Goal: Information Seeking & Learning: Learn about a topic

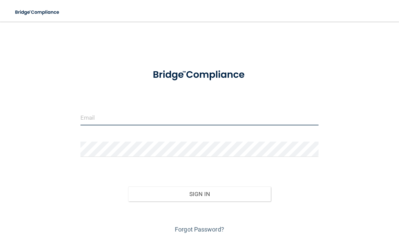
click at [225, 113] on input "email" at bounding box center [199, 117] width 238 height 15
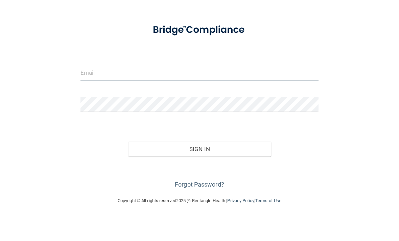
scroll to position [20, 0]
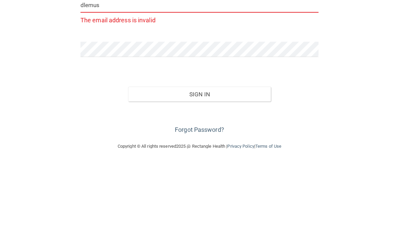
click at [274, 107] on p "The email address is invalid" at bounding box center [199, 112] width 238 height 11
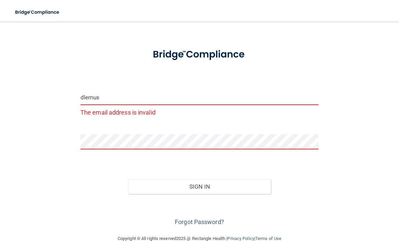
click at [242, 97] on input "dlemus" at bounding box center [199, 97] width 238 height 15
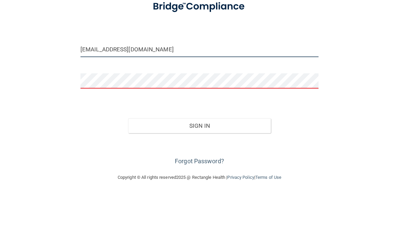
type input "[EMAIL_ADDRESS][DOMAIN_NAME]"
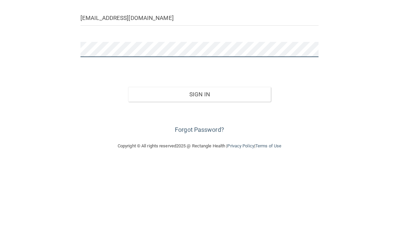
click at [199, 166] on button "Sign In" at bounding box center [199, 173] width 143 height 15
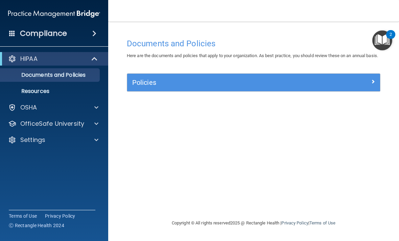
click at [83, 80] on link "Documents and Policies" at bounding box center [46, 75] width 107 height 14
click at [81, 106] on div "OSHA" at bounding box center [45, 107] width 84 height 8
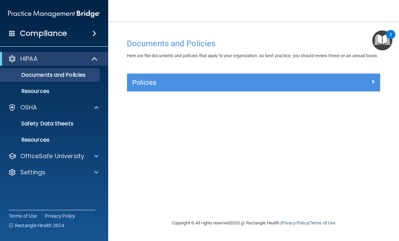
click at [98, 28] on div "Compliance" at bounding box center [54, 33] width 108 height 15
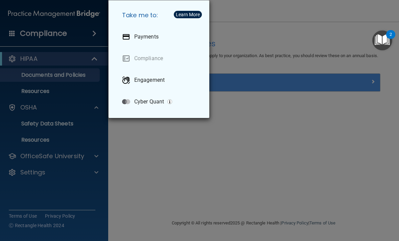
click at [223, 162] on div "Take me to: Payments Compliance Engagement Cyber Quant" at bounding box center [199, 120] width 399 height 241
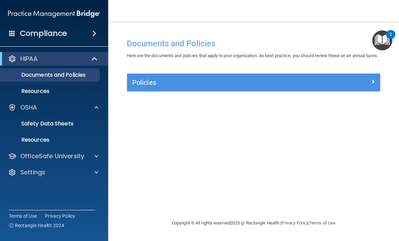
click at [95, 108] on span at bounding box center [96, 107] width 4 height 8
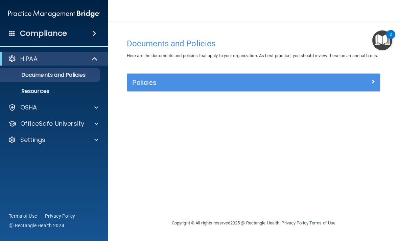
click at [102, 109] on div at bounding box center [95, 107] width 17 height 8
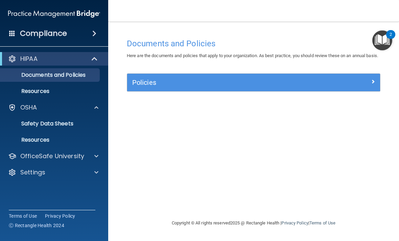
click at [68, 155] on p "OfficeSafe University" at bounding box center [52, 156] width 64 height 8
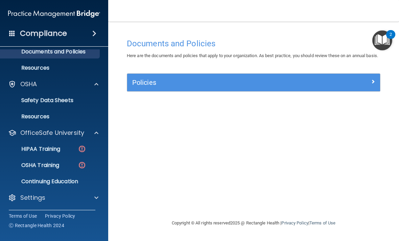
scroll to position [23, 0]
click at [60, 149] on p "HIPAA Training" at bounding box center [32, 149] width 56 height 7
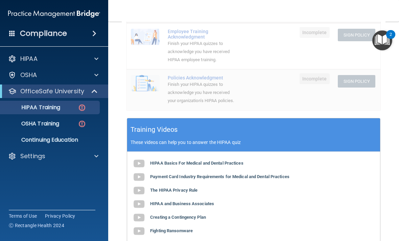
scroll to position [204, 0]
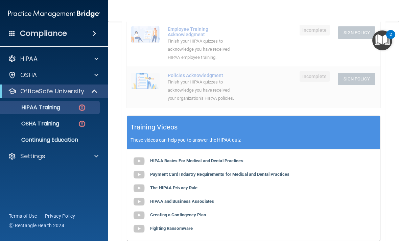
click at [217, 172] on b "Payment Card Industry Requirements for Medical and Dental Practices" at bounding box center [219, 174] width 139 height 5
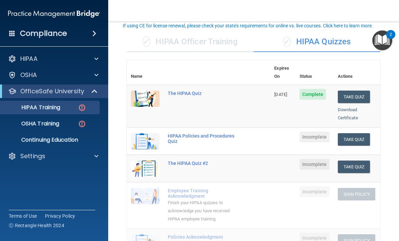
scroll to position [52, 0]
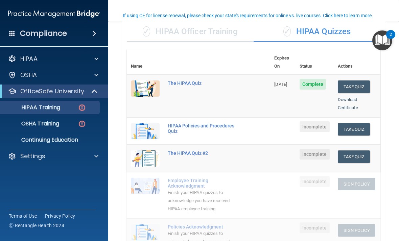
click at [358, 123] on button "Take Quiz" at bounding box center [354, 129] width 32 height 13
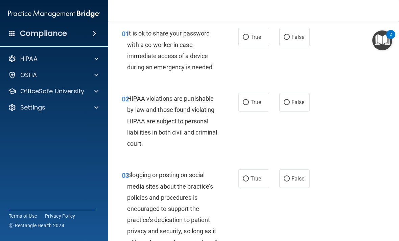
scroll to position [26, 0]
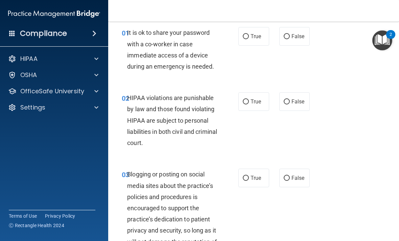
click at [304, 37] on span "False" at bounding box center [298, 36] width 13 height 6
click at [290, 37] on input "False" at bounding box center [287, 36] width 6 height 5
radio input "true"
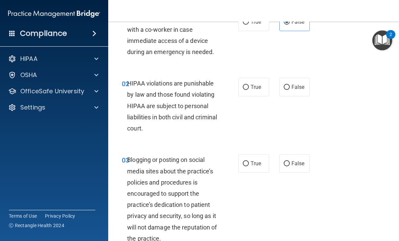
scroll to position [41, 0]
click at [263, 85] on label "True" at bounding box center [253, 86] width 31 height 19
click at [249, 85] on input "True" at bounding box center [246, 87] width 6 height 5
radio input "true"
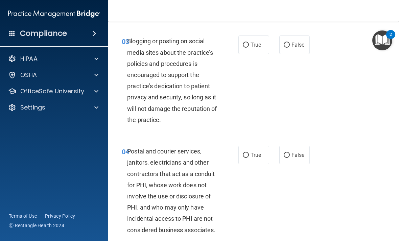
scroll to position [161, 0]
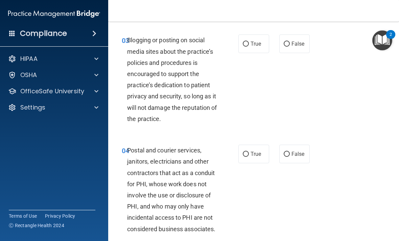
click at [303, 42] on span "False" at bounding box center [298, 44] width 13 height 6
click at [290, 42] on input "False" at bounding box center [287, 44] width 6 height 5
radio input "true"
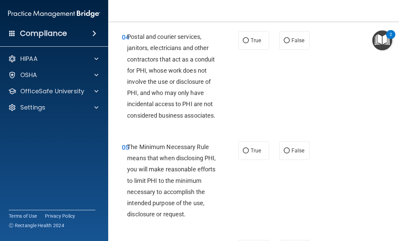
scroll to position [275, 0]
click at [253, 43] on label "True" at bounding box center [253, 40] width 31 height 19
click at [249, 43] on input "True" at bounding box center [246, 40] width 6 height 5
radio input "true"
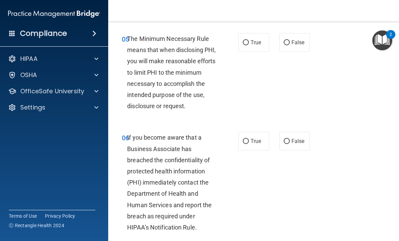
scroll to position [374, 0]
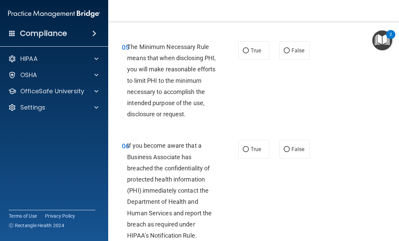
click at [264, 49] on label "True" at bounding box center [253, 50] width 31 height 19
click at [249, 49] on input "True" at bounding box center [246, 50] width 6 height 5
radio input "true"
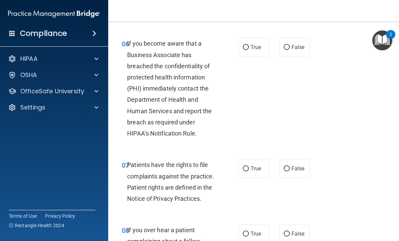
scroll to position [477, 0]
click at [263, 53] on label "True" at bounding box center [253, 47] width 31 height 19
click at [249, 50] on input "True" at bounding box center [246, 47] width 6 height 5
radio input "true"
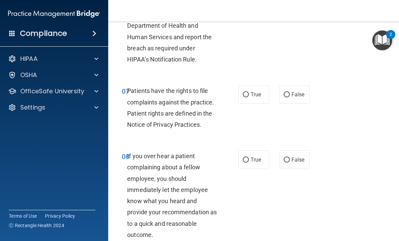
scroll to position [551, 0]
click at [255, 94] on label "True" at bounding box center [253, 94] width 31 height 19
click at [249, 94] on input "True" at bounding box center [246, 94] width 6 height 5
radio input "true"
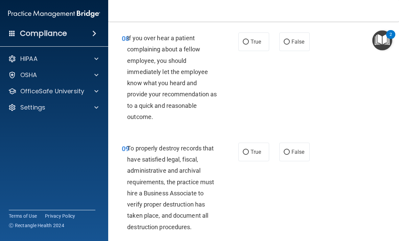
scroll to position [670, 0]
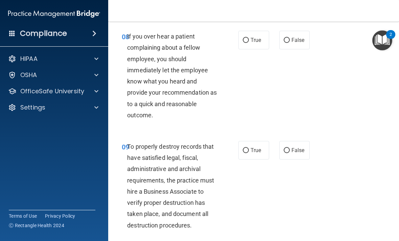
click at [299, 37] on span "False" at bounding box center [298, 40] width 13 height 6
click at [290, 38] on input "False" at bounding box center [287, 40] width 6 height 5
radio input "true"
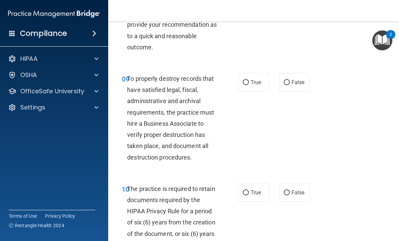
scroll to position [737, 0]
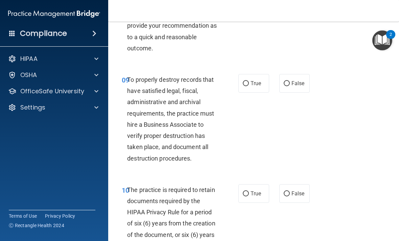
click at [264, 74] on label "True" at bounding box center [253, 83] width 31 height 19
click at [249, 81] on input "True" at bounding box center [246, 83] width 6 height 5
radio input "true"
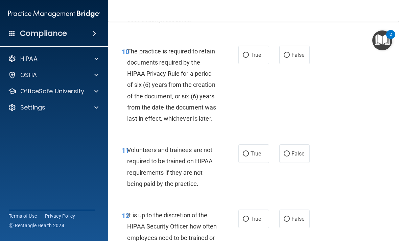
scroll to position [877, 0]
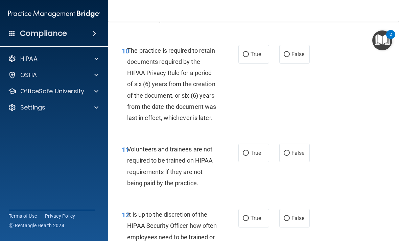
click at [261, 53] on label "True" at bounding box center [253, 54] width 31 height 19
click at [249, 53] on input "True" at bounding box center [246, 54] width 6 height 5
radio input "true"
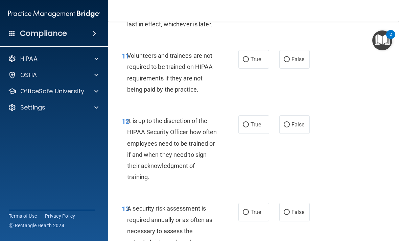
scroll to position [970, 0]
click at [299, 56] on span "False" at bounding box center [298, 59] width 13 height 6
click at [290, 57] on input "False" at bounding box center [287, 59] width 6 height 5
radio input "true"
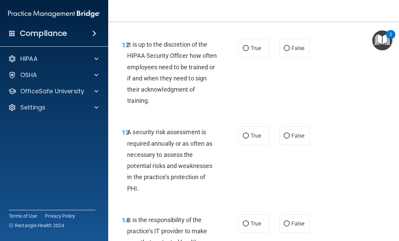
scroll to position [1049, 0]
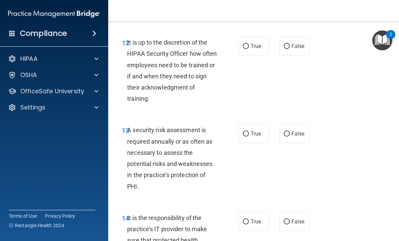
click at [295, 43] on span "False" at bounding box center [298, 46] width 13 height 6
click at [290, 44] on input "False" at bounding box center [287, 46] width 6 height 5
radio input "true"
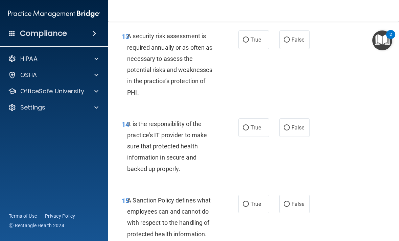
scroll to position [1144, 0]
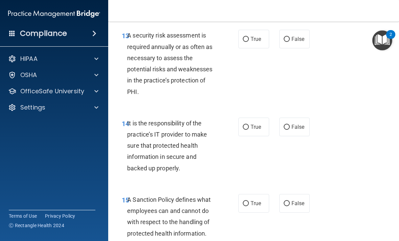
click at [258, 42] on label "True" at bounding box center [253, 39] width 31 height 19
click at [249, 42] on input "True" at bounding box center [246, 39] width 6 height 5
radio input "true"
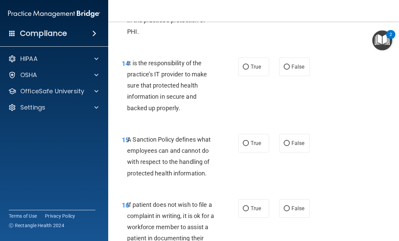
scroll to position [1203, 0]
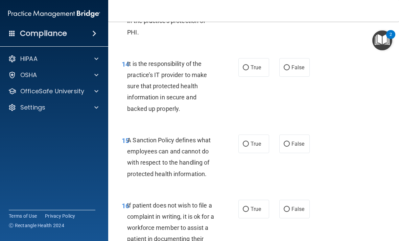
click at [299, 64] on span "False" at bounding box center [298, 67] width 13 height 6
click at [290, 65] on input "False" at bounding box center [287, 67] width 6 height 5
radio input "true"
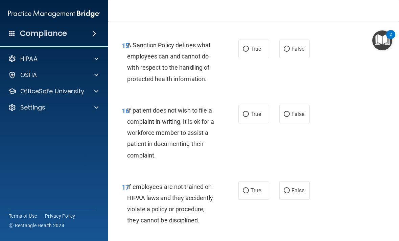
scroll to position [1300, 0]
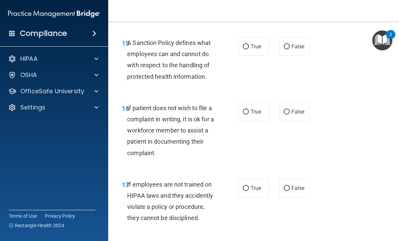
click at [256, 44] on label "True" at bounding box center [253, 46] width 31 height 19
click at [249, 44] on input "True" at bounding box center [246, 46] width 6 height 5
radio input "true"
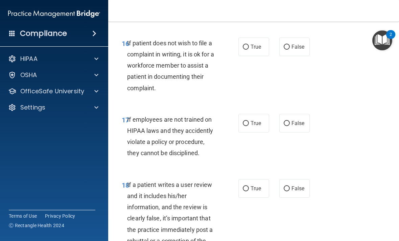
scroll to position [1366, 0]
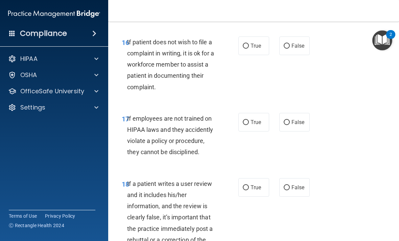
click at [269, 47] on label "True" at bounding box center [253, 46] width 31 height 19
click at [249, 47] on input "True" at bounding box center [246, 46] width 6 height 5
radio input "true"
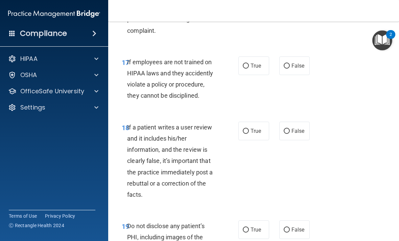
scroll to position [1423, 0]
click at [295, 62] on span "False" at bounding box center [298, 65] width 13 height 6
click at [290, 63] on input "False" at bounding box center [287, 65] width 6 height 5
radio input "true"
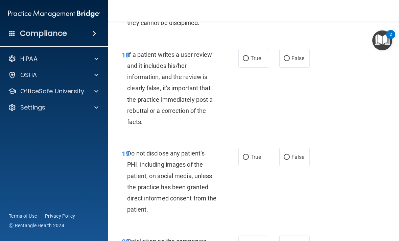
scroll to position [1496, 0]
click at [297, 57] on label "False" at bounding box center [294, 58] width 31 height 19
click at [290, 57] on input "False" at bounding box center [287, 58] width 6 height 5
radio input "true"
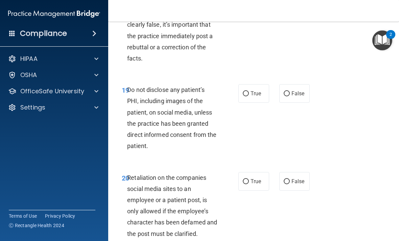
scroll to position [1560, 0]
click at [259, 84] on label "True" at bounding box center [253, 93] width 31 height 19
click at [249, 91] on input "True" at bounding box center [246, 93] width 6 height 5
radio input "true"
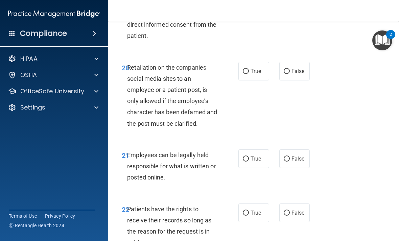
scroll to position [1670, 0]
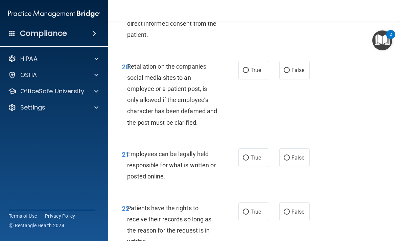
click at [306, 61] on label "False" at bounding box center [294, 70] width 31 height 19
click at [290, 68] on input "False" at bounding box center [287, 70] width 6 height 5
radio input "true"
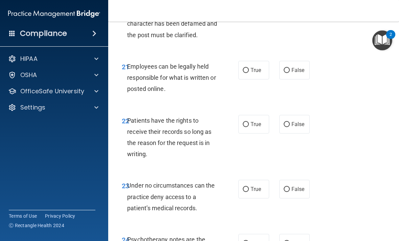
scroll to position [1760, 0]
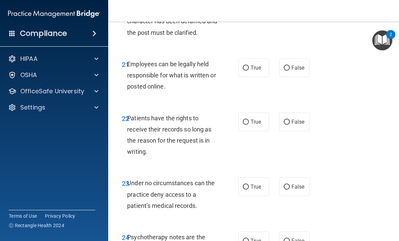
click at [247, 66] on input "True" at bounding box center [246, 68] width 6 height 5
radio input "true"
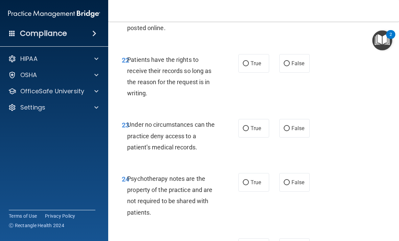
scroll to position [1820, 0]
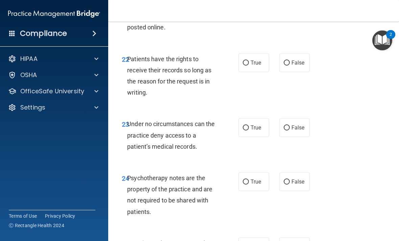
click at [252, 57] on label "True" at bounding box center [253, 62] width 31 height 19
click at [249, 61] on input "True" at bounding box center [246, 63] width 6 height 5
radio input "true"
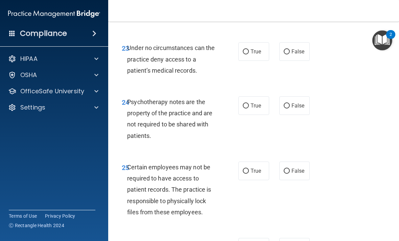
scroll to position [1897, 0]
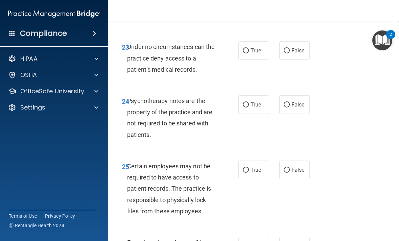
click at [301, 47] on span "False" at bounding box center [298, 50] width 13 height 6
click at [290, 48] on input "False" at bounding box center [287, 50] width 6 height 5
radio input "true"
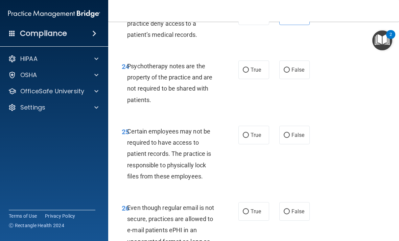
scroll to position [1931, 0]
click at [259, 61] on label "True" at bounding box center [253, 70] width 31 height 19
click at [249, 68] on input "True" at bounding box center [246, 70] width 6 height 5
radio input "true"
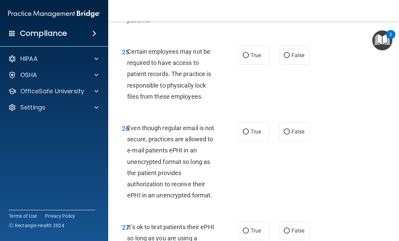
scroll to position [2011, 0]
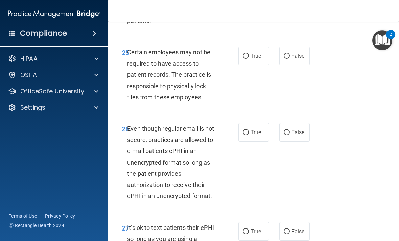
click at [256, 53] on span "True" at bounding box center [256, 56] width 10 height 6
click at [249, 54] on input "True" at bounding box center [246, 56] width 6 height 5
radio input "true"
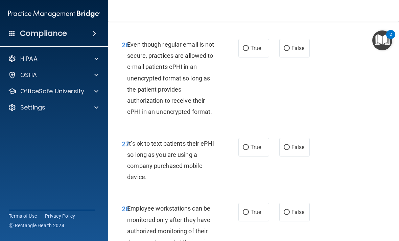
scroll to position [2095, 0]
click at [249, 46] on input "True" at bounding box center [246, 48] width 6 height 5
radio input "true"
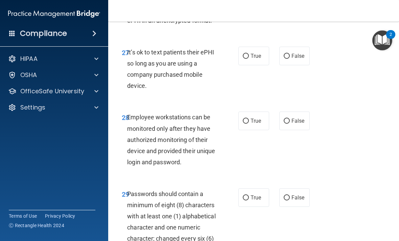
scroll to position [2187, 0]
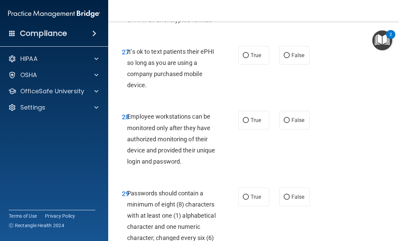
click at [305, 46] on label "False" at bounding box center [294, 55] width 31 height 19
click at [290, 53] on input "False" at bounding box center [287, 55] width 6 height 5
radio input "true"
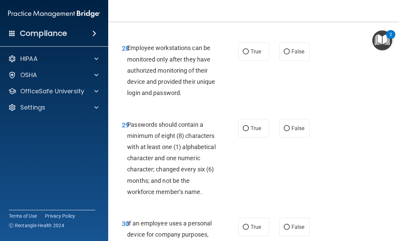
scroll to position [2257, 0]
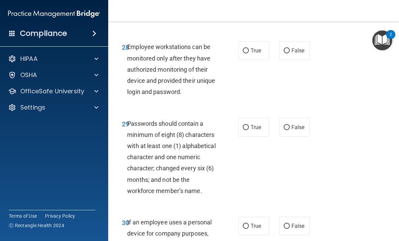
click at [303, 47] on span "False" at bounding box center [298, 50] width 13 height 6
click at [290, 48] on input "False" at bounding box center [287, 50] width 6 height 5
radio input "true"
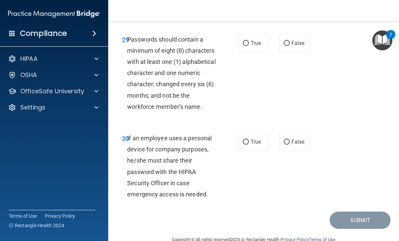
scroll to position [2342, 0]
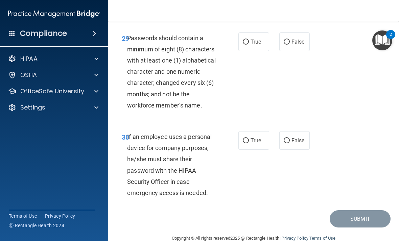
click at [255, 39] on span "True" at bounding box center [256, 42] width 10 height 6
click at [249, 40] on input "True" at bounding box center [246, 42] width 6 height 5
radio input "true"
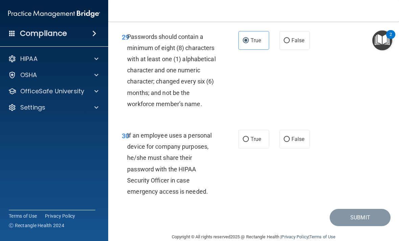
scroll to position [2343, 0]
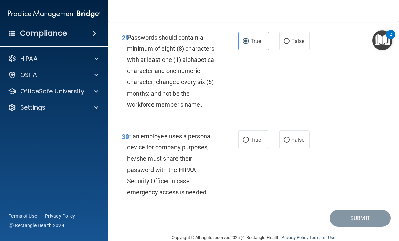
click at [299, 137] on span "False" at bounding box center [298, 140] width 13 height 6
click at [290, 138] on input "False" at bounding box center [287, 140] width 6 height 5
radio input "true"
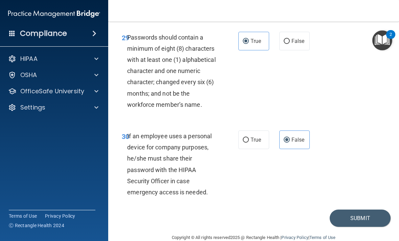
click at [381, 210] on button "Submit" at bounding box center [360, 218] width 61 height 17
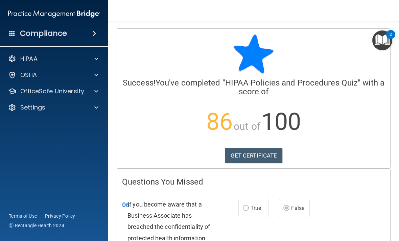
click at [38, 38] on h4 "Compliance" at bounding box center [43, 33] width 47 height 9
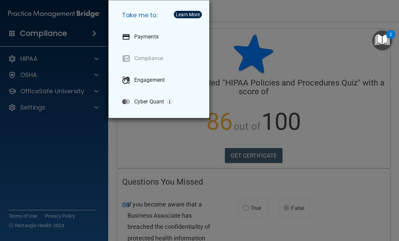
click at [23, 44] on div "Take me to: Payments Compliance Engagement Cyber Quant" at bounding box center [199, 120] width 399 height 241
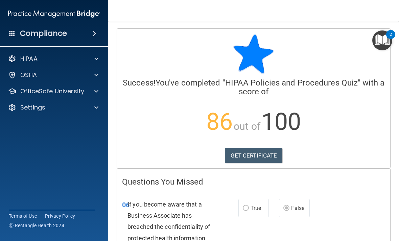
click at [60, 62] on div "HIPAA" at bounding box center [45, 59] width 84 height 8
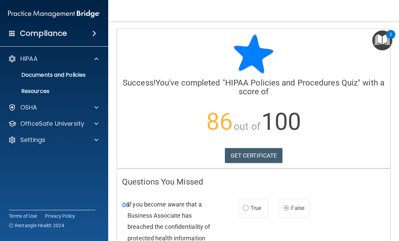
click at [36, 79] on link "Documents and Policies" at bounding box center [46, 75] width 107 height 14
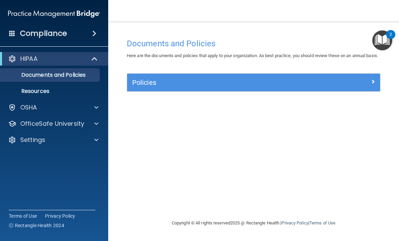
click at [29, 108] on p "OSHA" at bounding box center [28, 107] width 17 height 8
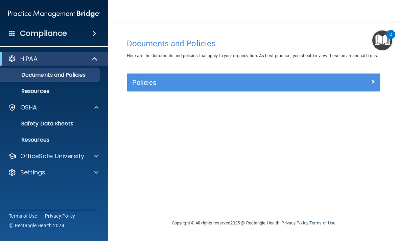
click at [39, 140] on p "Resources" at bounding box center [50, 140] width 92 height 7
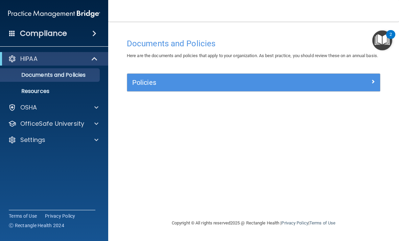
click at [76, 123] on p "OfficeSafe University" at bounding box center [52, 124] width 64 height 8
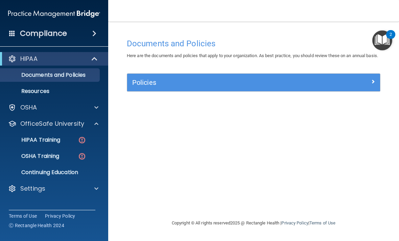
click at [60, 141] on p "HIPAA Training" at bounding box center [32, 140] width 56 height 7
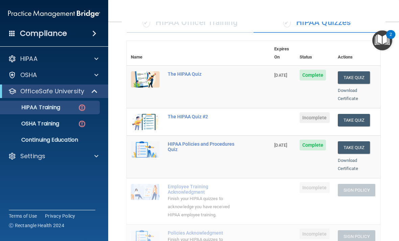
scroll to position [58, 0]
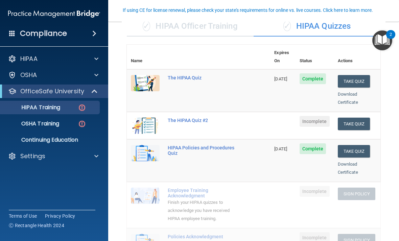
click at [363, 118] on button "Take Quiz" at bounding box center [354, 124] width 32 height 13
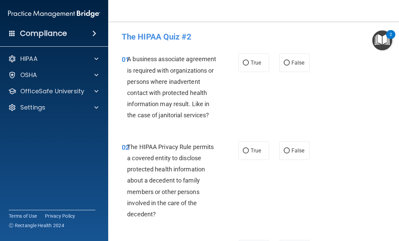
click at [260, 67] on label "True" at bounding box center [253, 62] width 31 height 19
click at [249, 66] on input "True" at bounding box center [246, 63] width 6 height 5
radio input "true"
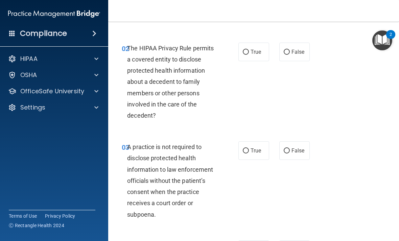
scroll to position [99, 0]
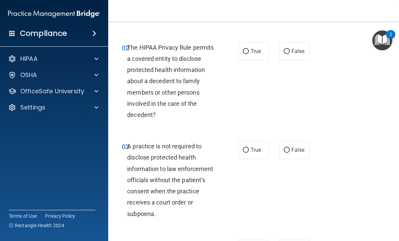
click at [259, 59] on label "True" at bounding box center [253, 51] width 31 height 19
click at [249, 54] on input "True" at bounding box center [246, 51] width 6 height 5
radio input "true"
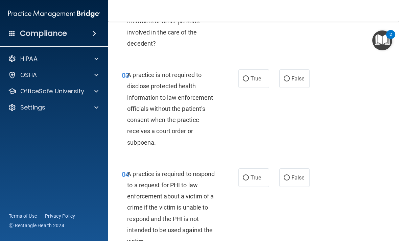
scroll to position [172, 0]
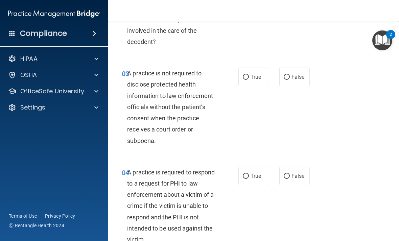
click at [301, 74] on span "False" at bounding box center [298, 77] width 13 height 6
click at [290, 75] on input "False" at bounding box center [287, 77] width 6 height 5
radio input "true"
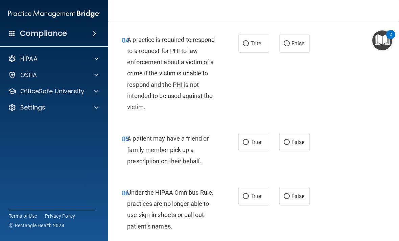
scroll to position [305, 0]
click at [266, 45] on label "True" at bounding box center [253, 43] width 31 height 19
click at [249, 45] on input "True" at bounding box center [246, 43] width 6 height 5
radio input "true"
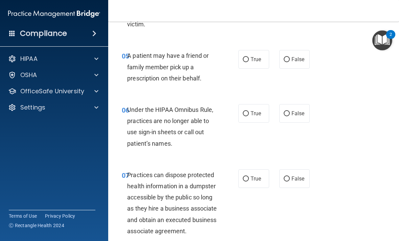
scroll to position [390, 0]
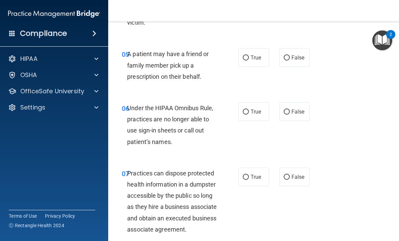
click at [260, 57] on span "True" at bounding box center [256, 57] width 10 height 6
click at [249, 57] on input "True" at bounding box center [246, 57] width 6 height 5
radio input "true"
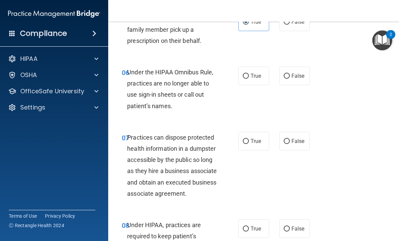
scroll to position [426, 0]
click at [301, 70] on label "False" at bounding box center [294, 75] width 31 height 19
click at [290, 73] on input "False" at bounding box center [287, 75] width 6 height 5
radio input "true"
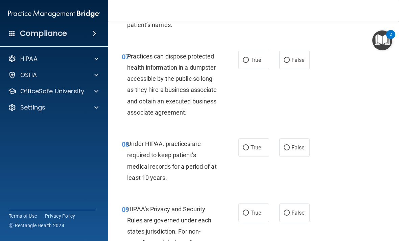
scroll to position [507, 0]
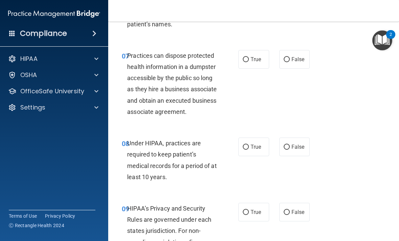
click at [299, 56] on span "False" at bounding box center [298, 59] width 13 height 6
click at [290, 57] on input "False" at bounding box center [287, 59] width 6 height 5
radio input "true"
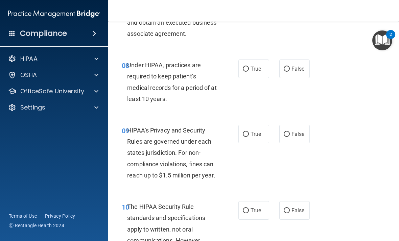
scroll to position [586, 0]
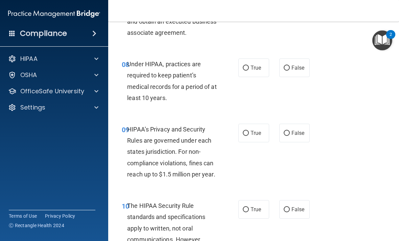
click at [256, 71] on span "True" at bounding box center [256, 68] width 10 height 6
click at [249, 71] on input "True" at bounding box center [246, 68] width 6 height 5
radio input "true"
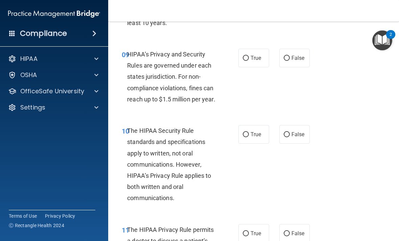
scroll to position [663, 0]
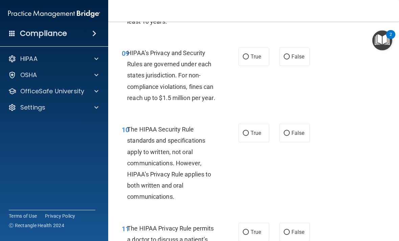
click at [258, 60] on span "True" at bounding box center [256, 56] width 10 height 6
click at [249, 60] on input "True" at bounding box center [246, 56] width 6 height 5
radio input "true"
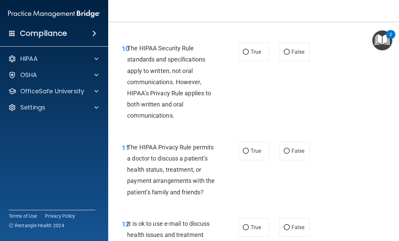
scroll to position [746, 0]
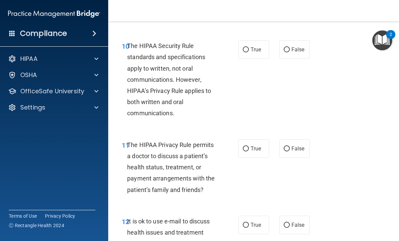
click at [258, 53] on span "True" at bounding box center [256, 49] width 10 height 6
click at [249, 52] on input "True" at bounding box center [246, 49] width 6 height 5
radio input "true"
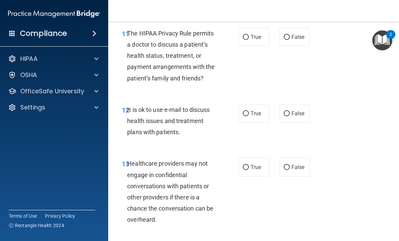
scroll to position [857, 0]
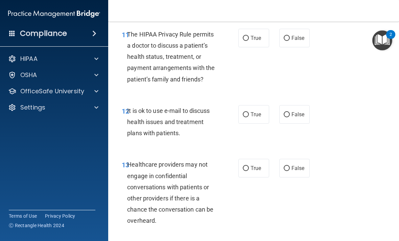
click at [260, 47] on label "True" at bounding box center [253, 38] width 31 height 19
click at [249, 41] on input "True" at bounding box center [246, 38] width 6 height 5
radio input "true"
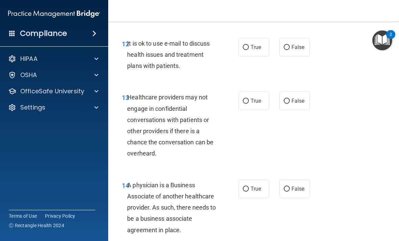
scroll to position [925, 0]
click at [301, 56] on label "False" at bounding box center [294, 47] width 31 height 19
click at [290, 50] on input "False" at bounding box center [287, 47] width 6 height 5
radio input "true"
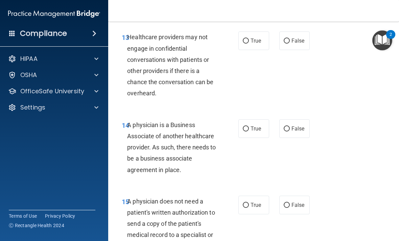
scroll to position [986, 0]
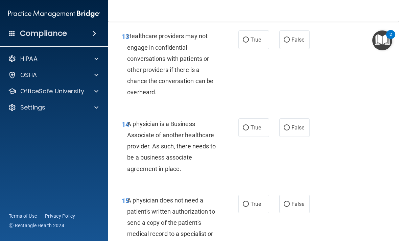
click at [253, 43] on label "True" at bounding box center [253, 39] width 31 height 19
click at [249, 43] on input "True" at bounding box center [246, 40] width 6 height 5
radio input "true"
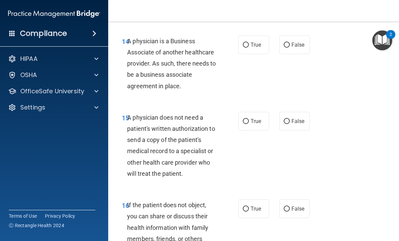
scroll to position [1070, 0]
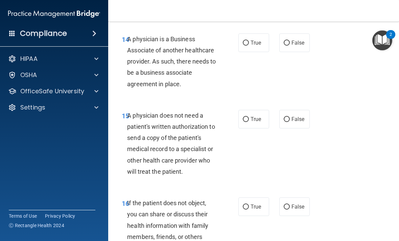
click at [256, 45] on span "True" at bounding box center [256, 43] width 10 height 6
click at [249, 45] on input "True" at bounding box center [246, 43] width 6 height 5
radio input "true"
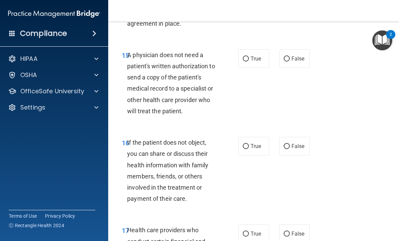
scroll to position [1135, 0]
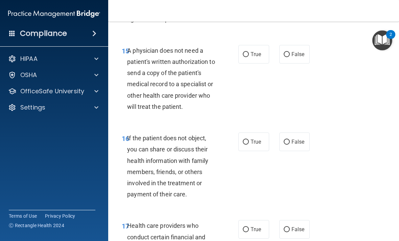
click at [254, 52] on label "True" at bounding box center [253, 54] width 31 height 19
click at [249, 52] on input "True" at bounding box center [246, 54] width 6 height 5
radio input "true"
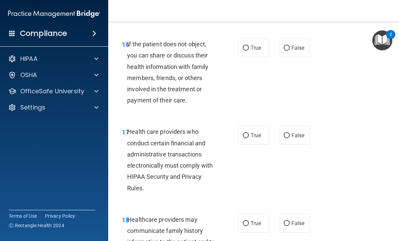
scroll to position [1231, 0]
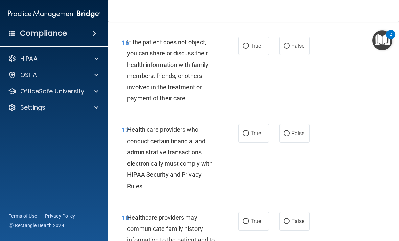
click at [258, 49] on span "True" at bounding box center [256, 46] width 10 height 6
click at [249, 49] on input "True" at bounding box center [246, 46] width 6 height 5
radio input "true"
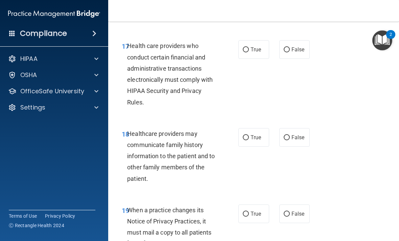
scroll to position [1316, 0]
click at [257, 52] on span "True" at bounding box center [256, 49] width 10 height 6
click at [249, 52] on input "True" at bounding box center [246, 49] width 6 height 5
radio input "true"
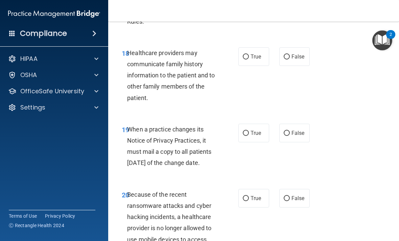
scroll to position [1397, 0]
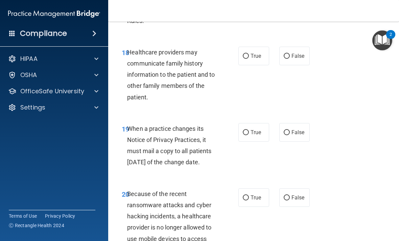
click at [258, 59] on span "True" at bounding box center [256, 56] width 10 height 6
click at [249, 59] on input "True" at bounding box center [246, 56] width 6 height 5
radio input "true"
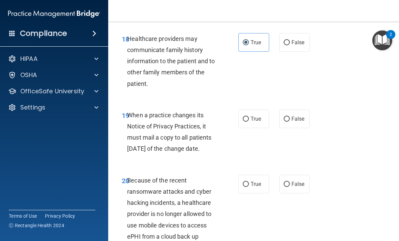
scroll to position [1408, 0]
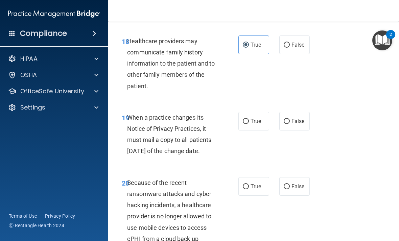
click at [297, 128] on label "False" at bounding box center [294, 121] width 31 height 19
click at [290, 124] on input "False" at bounding box center [287, 121] width 6 height 5
radio input "true"
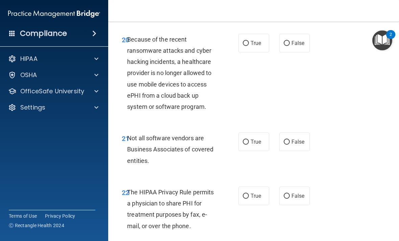
scroll to position [1556, 0]
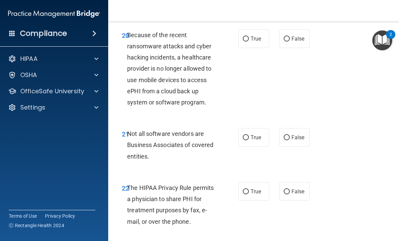
click at [303, 42] on span "False" at bounding box center [298, 39] width 13 height 6
click at [290, 42] on input "False" at bounding box center [287, 39] width 6 height 5
radio input "true"
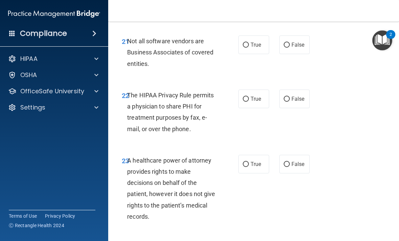
scroll to position [1650, 0]
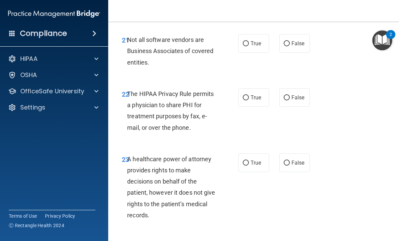
click at [256, 53] on label "True" at bounding box center [253, 43] width 31 height 19
click at [249, 46] on input "True" at bounding box center [246, 43] width 6 height 5
radio input "true"
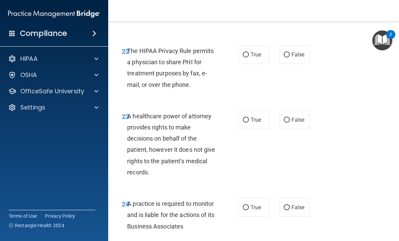
scroll to position [1694, 0]
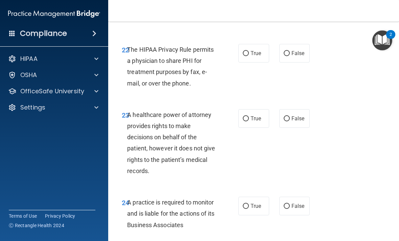
click at [256, 56] on span "True" at bounding box center [256, 53] width 10 height 6
click at [249, 56] on input "True" at bounding box center [246, 53] width 6 height 5
radio input "true"
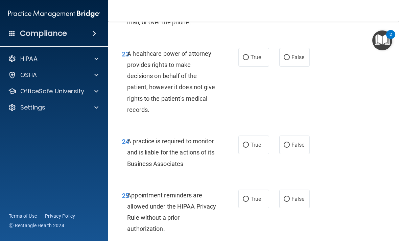
scroll to position [1764, 0]
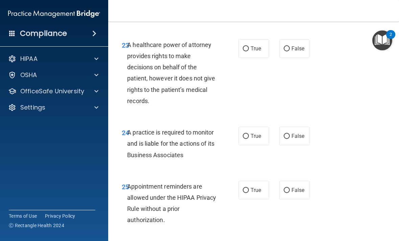
click at [300, 58] on label "False" at bounding box center [294, 48] width 31 height 19
click at [290, 51] on input "False" at bounding box center [287, 48] width 6 height 5
radio input "true"
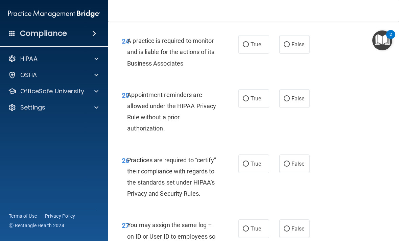
scroll to position [1857, 0]
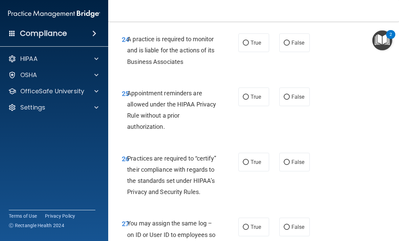
click at [253, 52] on label "True" at bounding box center [253, 42] width 31 height 19
click at [249, 46] on input "True" at bounding box center [246, 43] width 6 height 5
radio input "true"
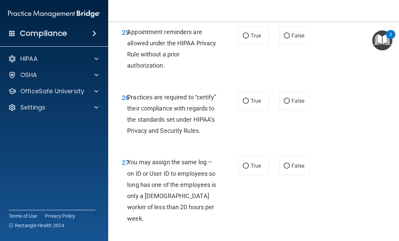
scroll to position [1921, 0]
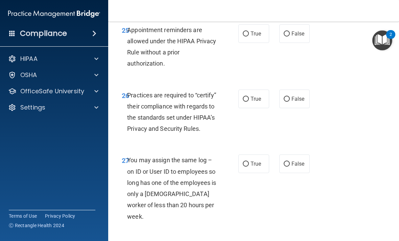
click at [251, 43] on label "True" at bounding box center [253, 33] width 31 height 19
click at [249, 37] on input "True" at bounding box center [246, 33] width 6 height 5
radio input "true"
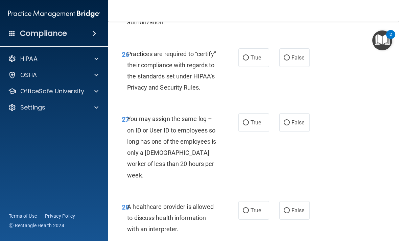
scroll to position [1964, 0]
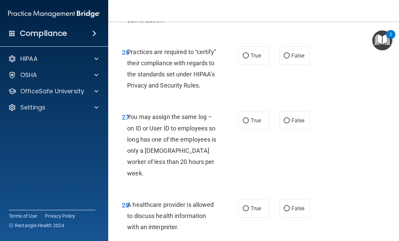
click at [267, 65] on label "True" at bounding box center [253, 55] width 31 height 19
click at [249, 59] on input "True" at bounding box center [246, 55] width 6 height 5
radio input "true"
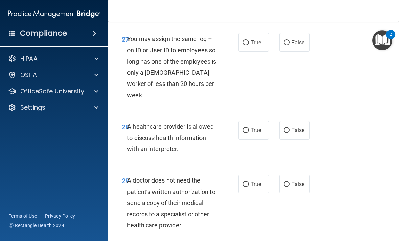
scroll to position [2043, 0]
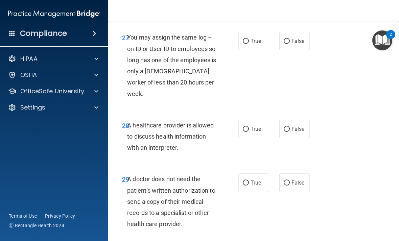
click at [287, 44] on input "False" at bounding box center [287, 41] width 6 height 5
radio input "true"
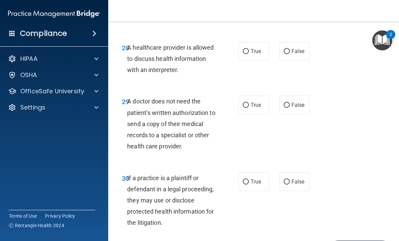
scroll to position [2124, 0]
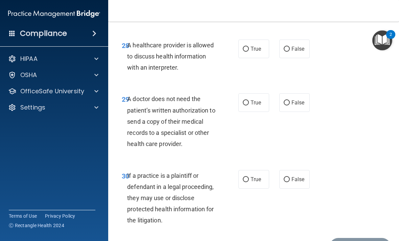
click at [261, 55] on label "True" at bounding box center [253, 49] width 31 height 19
click at [249, 52] on input "True" at bounding box center [246, 49] width 6 height 5
radio input "true"
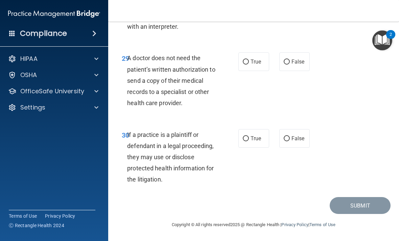
scroll to position [2164, 0]
click at [254, 69] on label "True" at bounding box center [253, 62] width 31 height 19
click at [249, 65] on input "True" at bounding box center [246, 62] width 6 height 5
radio input "true"
click at [246, 140] on input "True" at bounding box center [246, 139] width 6 height 5
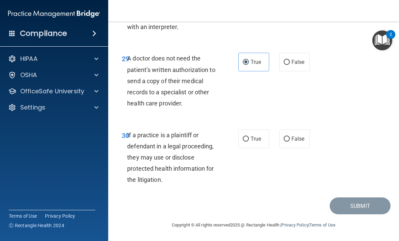
radio input "true"
click at [370, 204] on button "Submit" at bounding box center [360, 206] width 61 height 17
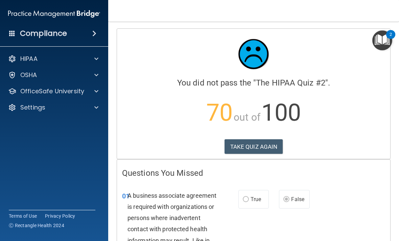
click at [265, 145] on button "TAKE QUIZ AGAIN" at bounding box center [254, 146] width 59 height 15
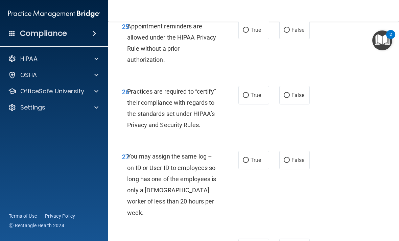
scroll to position [1928, 0]
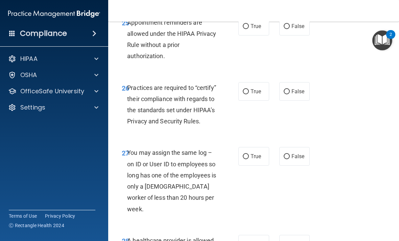
click at [295, 95] on span "False" at bounding box center [298, 91] width 13 height 6
click at [290, 94] on input "False" at bounding box center [287, 91] width 6 height 5
radio input "true"
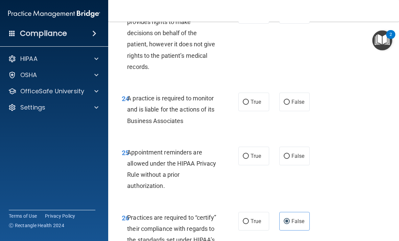
scroll to position [1789, 0]
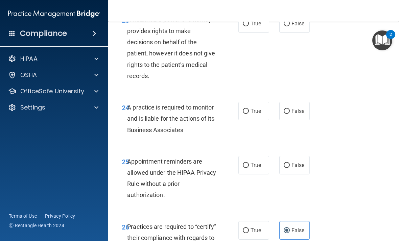
click at [288, 114] on input "False" at bounding box center [287, 111] width 6 height 5
radio input "true"
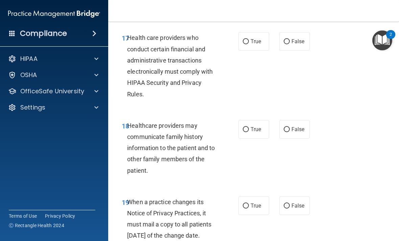
scroll to position [1322, 0]
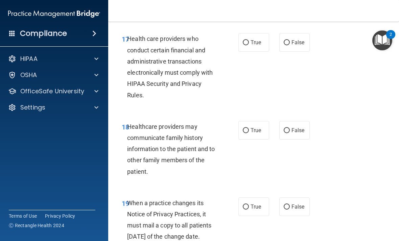
click at [295, 134] on span "False" at bounding box center [298, 130] width 13 height 6
click at [290, 133] on input "False" at bounding box center [287, 130] width 6 height 5
radio input "true"
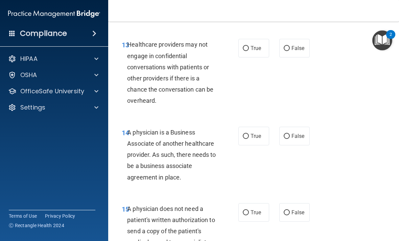
scroll to position [977, 0]
click at [309, 137] on label "False" at bounding box center [294, 136] width 31 height 19
click at [290, 137] on input "False" at bounding box center [287, 136] width 6 height 5
radio input "true"
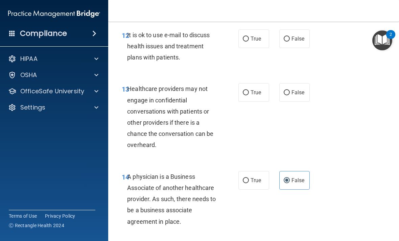
scroll to position [932, 0]
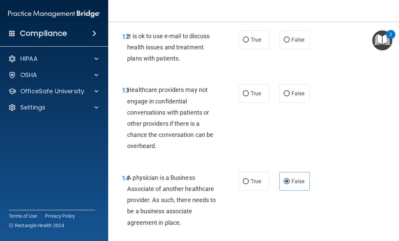
click at [289, 96] on input "False" at bounding box center [287, 93] width 6 height 5
radio input "true"
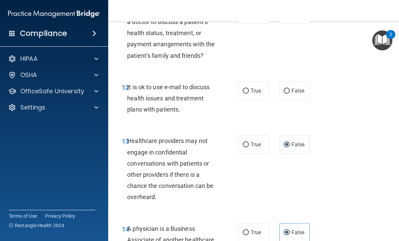
scroll to position [876, 0]
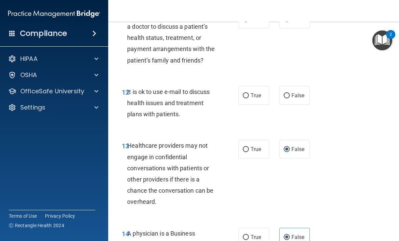
click at [255, 99] on span "True" at bounding box center [256, 95] width 10 height 6
click at [249, 98] on input "True" at bounding box center [246, 95] width 6 height 5
radio input "true"
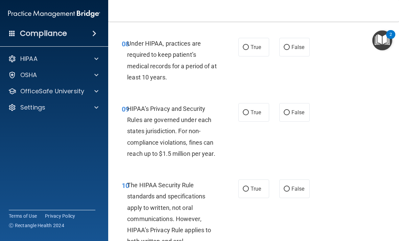
scroll to position [606, 0]
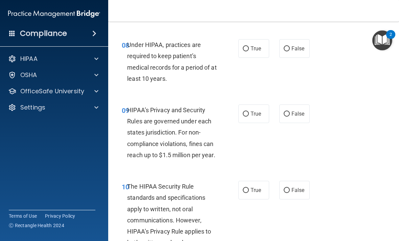
click at [293, 123] on label "False" at bounding box center [294, 114] width 31 height 19
click at [290, 117] on input "False" at bounding box center [287, 114] width 6 height 5
radio input "true"
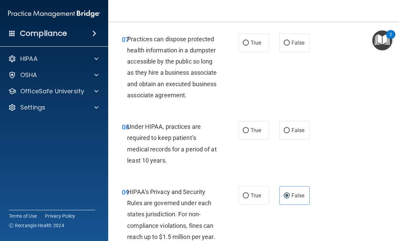
scroll to position [516, 0]
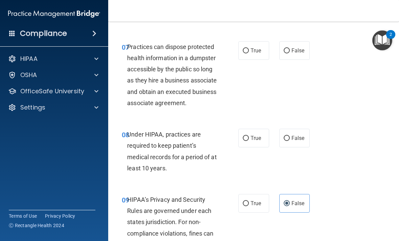
click at [289, 141] on input "False" at bounding box center [287, 138] width 6 height 5
radio input "true"
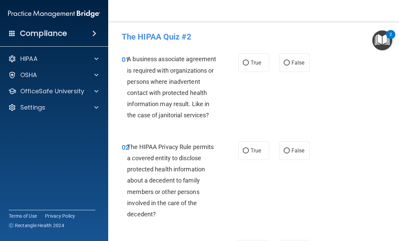
scroll to position [0, 0]
click at [295, 64] on span "False" at bounding box center [298, 63] width 13 height 6
click at [290, 64] on input "False" at bounding box center [287, 63] width 6 height 5
radio input "true"
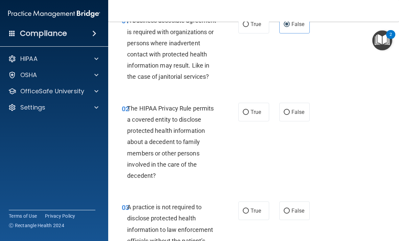
scroll to position [39, 0]
click at [257, 112] on span "True" at bounding box center [256, 112] width 10 height 6
click at [249, 112] on input "True" at bounding box center [246, 112] width 6 height 5
radio input "true"
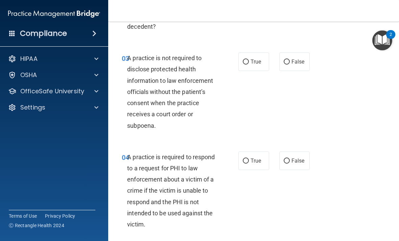
scroll to position [188, 0]
click at [255, 62] on span "True" at bounding box center [256, 61] width 10 height 6
click at [249, 62] on input "True" at bounding box center [246, 61] width 6 height 5
radio input "true"
click at [293, 60] on span "False" at bounding box center [298, 61] width 13 height 6
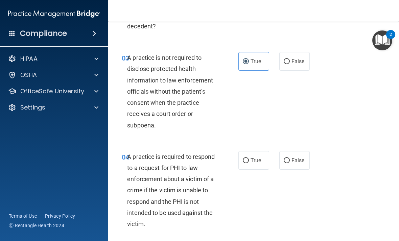
click at [290, 60] on input "False" at bounding box center [287, 61] width 6 height 5
radio input "true"
radio input "false"
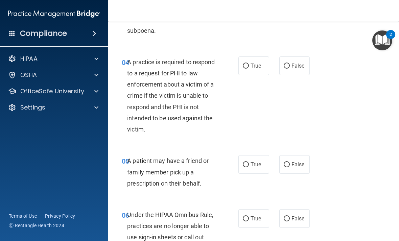
scroll to position [283, 0]
click at [265, 71] on label "True" at bounding box center [253, 65] width 31 height 19
click at [249, 68] on input "True" at bounding box center [246, 65] width 6 height 5
radio input "true"
click at [260, 161] on span "True" at bounding box center [256, 164] width 10 height 6
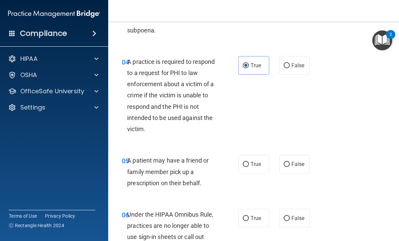
click at [249, 162] on input "True" at bounding box center [246, 164] width 6 height 5
radio input "true"
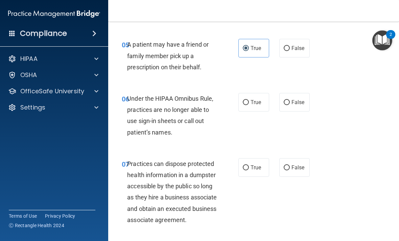
scroll to position [405, 0]
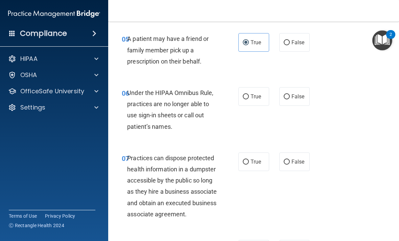
click at [306, 103] on label "False" at bounding box center [294, 96] width 31 height 19
click at [290, 99] on input "False" at bounding box center [287, 96] width 6 height 5
radio input "true"
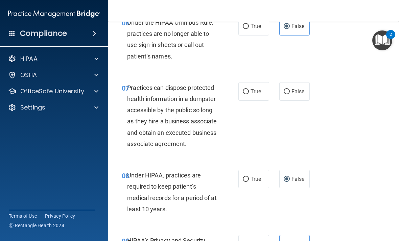
scroll to position [476, 0]
click at [295, 89] on span "False" at bounding box center [298, 91] width 13 height 6
click at [290, 89] on input "False" at bounding box center [287, 91] width 6 height 5
radio input "true"
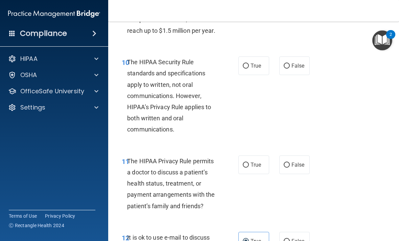
scroll to position [731, 0]
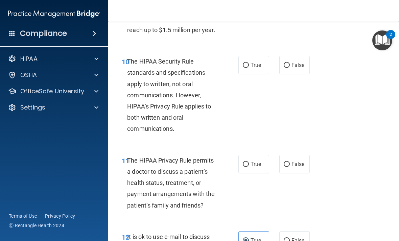
click at [260, 68] on span "True" at bounding box center [256, 65] width 10 height 6
click at [249, 68] on input "True" at bounding box center [246, 65] width 6 height 5
radio input "true"
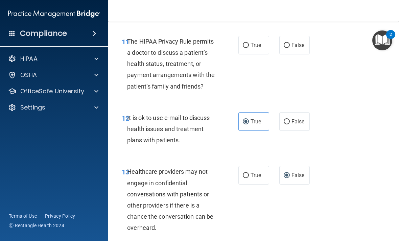
scroll to position [854, 0]
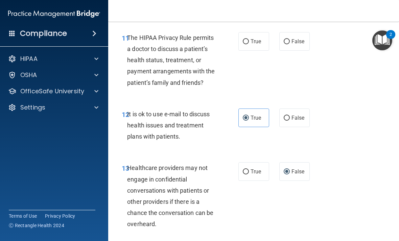
click at [261, 51] on label "True" at bounding box center [253, 41] width 31 height 19
click at [249, 44] on input "True" at bounding box center [246, 41] width 6 height 5
radio input "true"
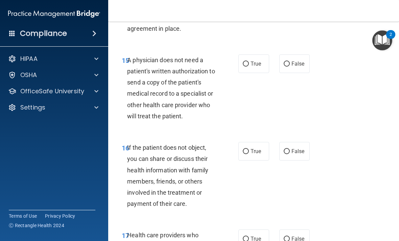
scroll to position [1128, 0]
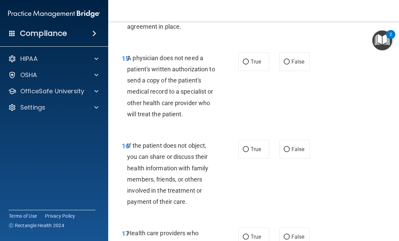
click at [260, 65] on span "True" at bounding box center [256, 62] width 10 height 6
click at [249, 65] on input "True" at bounding box center [246, 62] width 6 height 5
radio input "true"
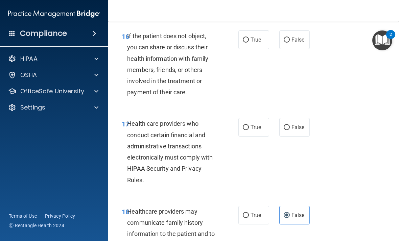
scroll to position [1239, 0]
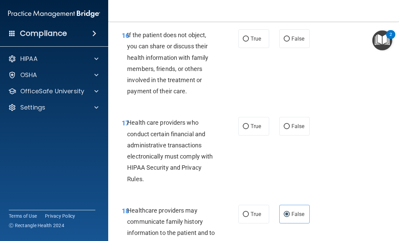
click at [261, 48] on label "True" at bounding box center [253, 38] width 31 height 19
click at [249, 42] on input "True" at bounding box center [246, 39] width 6 height 5
radio input "true"
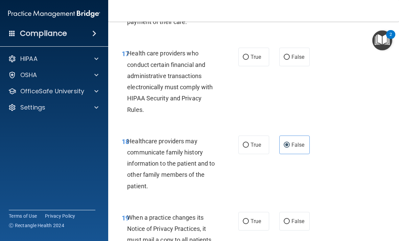
scroll to position [1310, 0]
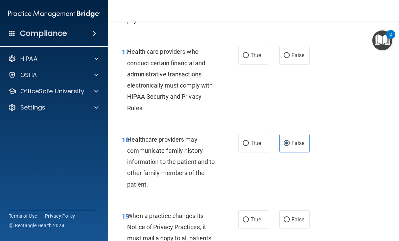
click at [262, 60] on label "True" at bounding box center [253, 55] width 31 height 19
click at [249, 58] on input "True" at bounding box center [246, 55] width 6 height 5
radio input "true"
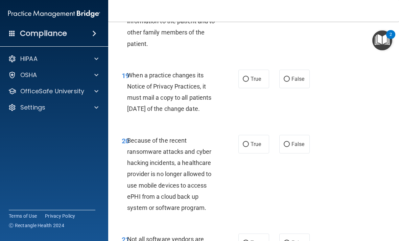
scroll to position [1449, 0]
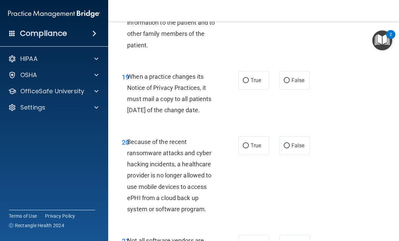
click at [261, 84] on span "True" at bounding box center [256, 80] width 10 height 6
click at [249, 83] on input "True" at bounding box center [246, 80] width 6 height 5
radio input "true"
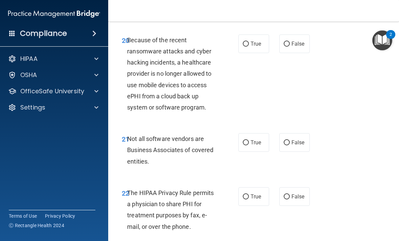
scroll to position [1550, 0]
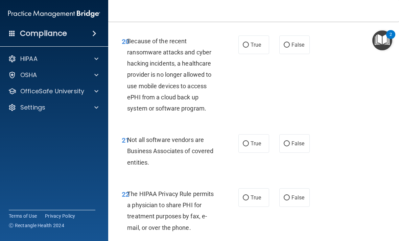
click at [302, 48] on span "False" at bounding box center [298, 45] width 13 height 6
click at [290, 48] on input "False" at bounding box center [287, 45] width 6 height 5
radio input "true"
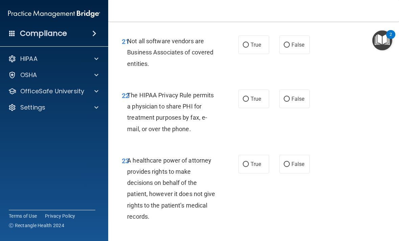
scroll to position [1649, 0]
click at [253, 54] on label "True" at bounding box center [253, 44] width 31 height 19
click at [249, 47] on input "True" at bounding box center [246, 44] width 6 height 5
radio input "true"
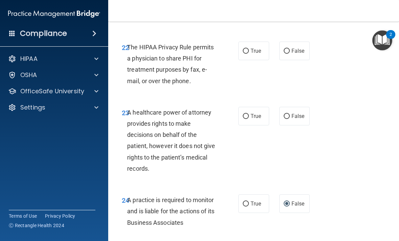
scroll to position [1701, 0]
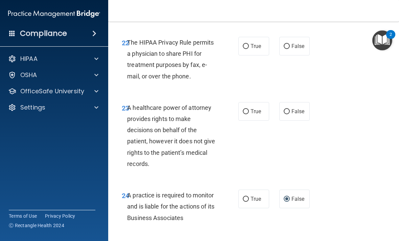
click at [262, 55] on label "True" at bounding box center [253, 46] width 31 height 19
click at [249, 49] on input "True" at bounding box center [246, 46] width 6 height 5
radio input "true"
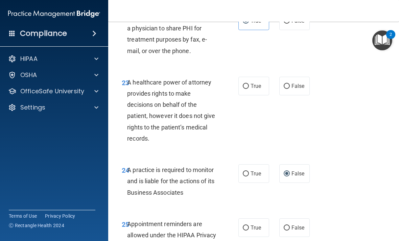
scroll to position [1781, 0]
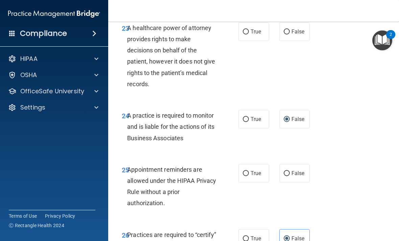
click at [309, 41] on label "False" at bounding box center [294, 31] width 31 height 19
click at [290, 34] on input "False" at bounding box center [287, 31] width 6 height 5
radio input "true"
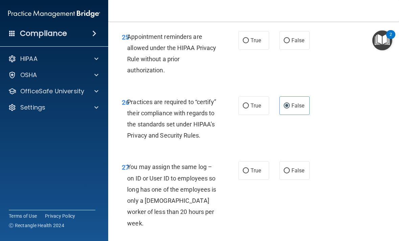
scroll to position [1912, 0]
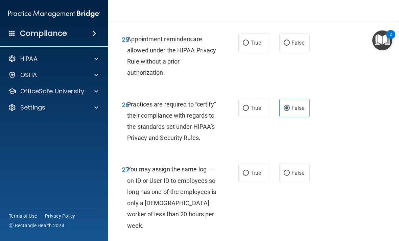
click at [264, 52] on label "True" at bounding box center [253, 42] width 31 height 19
click at [249, 46] on input "True" at bounding box center [246, 43] width 6 height 5
radio input "true"
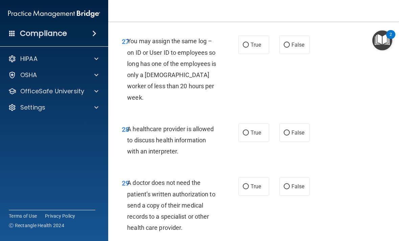
scroll to position [2036, 0]
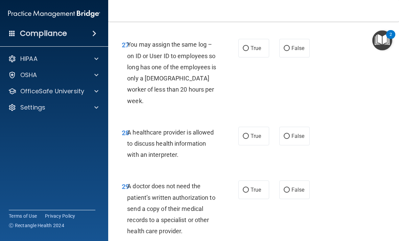
click at [296, 51] on span "False" at bounding box center [298, 48] width 13 height 6
click at [290, 51] on input "False" at bounding box center [287, 48] width 6 height 5
radio input "true"
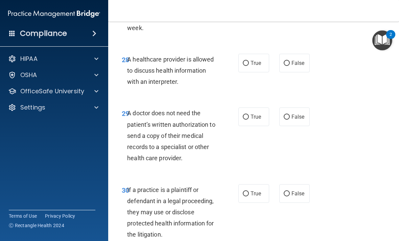
scroll to position [2110, 0]
click at [257, 65] on span "True" at bounding box center [256, 63] width 10 height 6
click at [249, 65] on input "True" at bounding box center [246, 63] width 6 height 5
radio input "true"
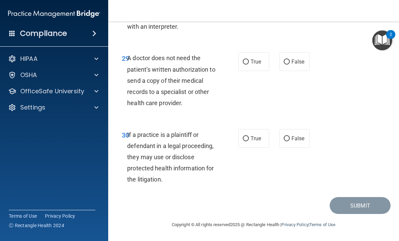
scroll to position [2164, 0]
click at [267, 63] on label "True" at bounding box center [253, 62] width 31 height 19
click at [249, 63] on input "True" at bounding box center [246, 62] width 6 height 5
radio input "true"
click at [256, 135] on label "True" at bounding box center [253, 139] width 31 height 19
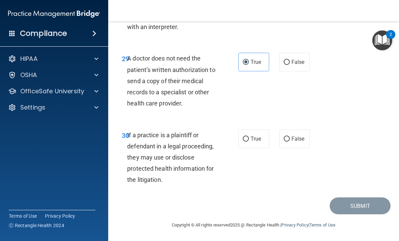
click at [249, 137] on input "True" at bounding box center [246, 139] width 6 height 5
radio input "true"
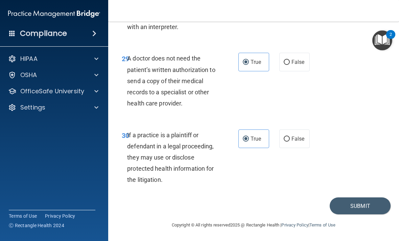
click at [363, 206] on button "Submit" at bounding box center [360, 206] width 61 height 17
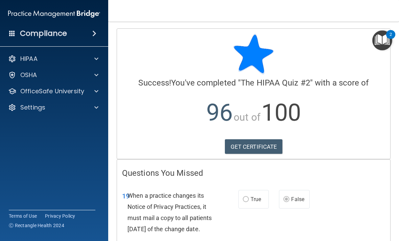
click at [99, 77] on div at bounding box center [95, 75] width 17 height 8
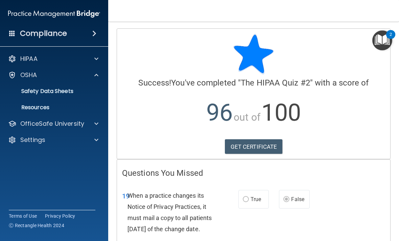
click at [103, 123] on div at bounding box center [95, 124] width 17 height 8
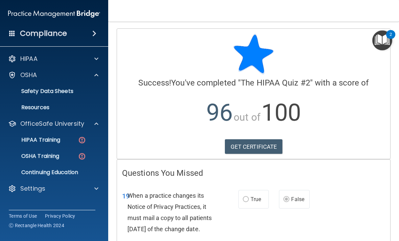
click at [70, 140] on div "HIPAA Training" at bounding box center [50, 140] width 92 height 7
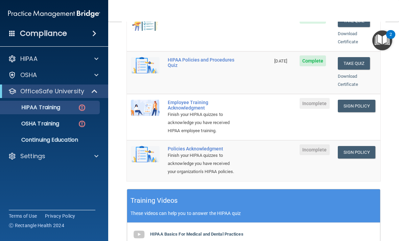
scroll to position [162, 0]
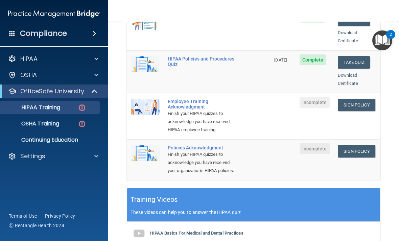
click at [362, 99] on link "Sign Policy" at bounding box center [357, 105] width 38 height 13
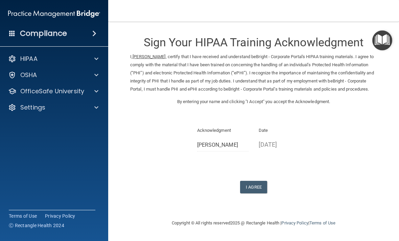
click at [254, 188] on button "I Agree" at bounding box center [253, 187] width 27 height 13
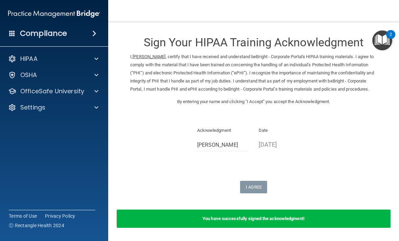
click at [87, 93] on div at bounding box center [95, 91] width 17 height 8
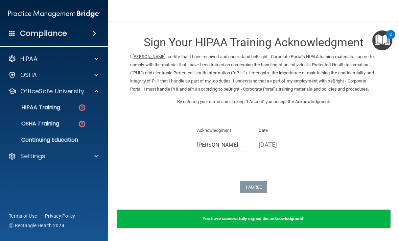
click at [78, 110] on img at bounding box center [82, 107] width 8 height 8
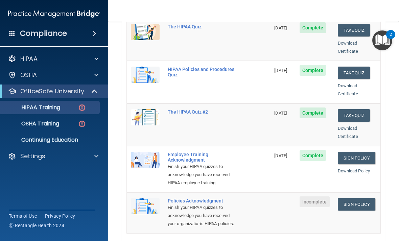
scroll to position [118, 0]
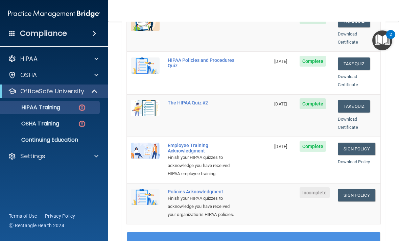
click at [372, 189] on link "Sign Policy" at bounding box center [357, 195] width 38 height 13
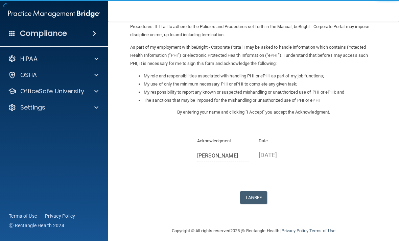
scroll to position [62, 0]
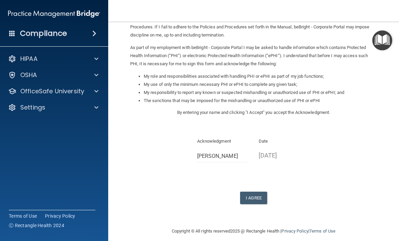
click at [263, 192] on button "I Agree" at bounding box center [253, 198] width 27 height 13
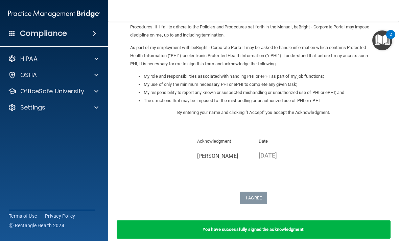
click at [66, 91] on p "OfficeSafe University" at bounding box center [52, 91] width 64 height 8
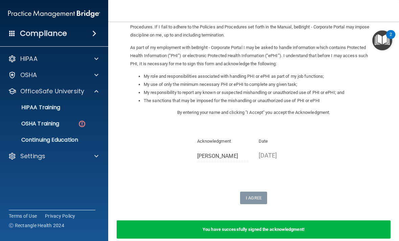
click at [55, 125] on p "OSHA Training" at bounding box center [31, 123] width 55 height 7
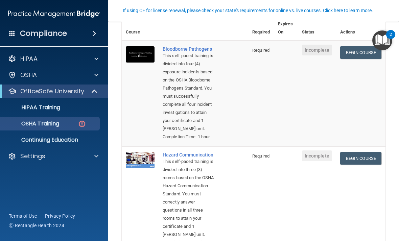
click at [92, 110] on div "HIPAA Training" at bounding box center [50, 107] width 92 height 7
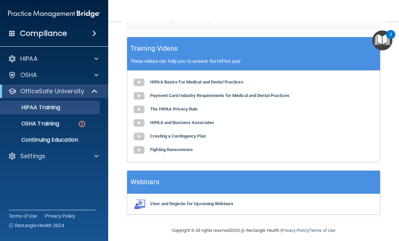
scroll to position [313, 0]
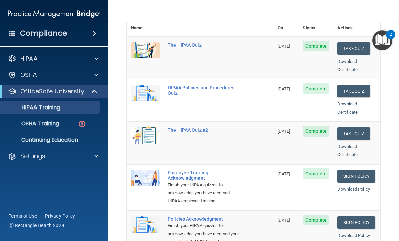
click at [86, 120] on img at bounding box center [82, 124] width 8 height 8
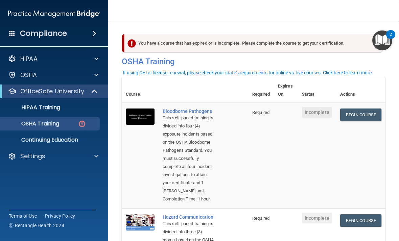
click at [370, 114] on link "Begin Course" at bounding box center [360, 115] width 41 height 13
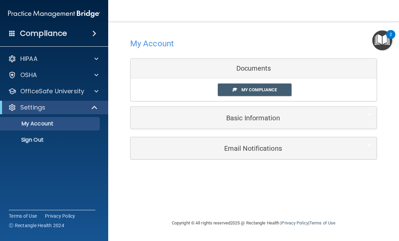
click at [81, 94] on p "OfficeSafe University" at bounding box center [52, 91] width 64 height 8
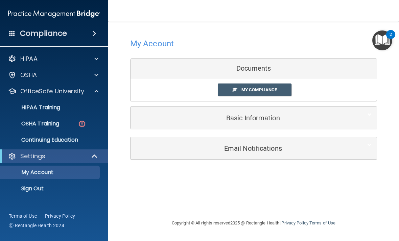
click at [82, 126] on img at bounding box center [82, 124] width 8 height 8
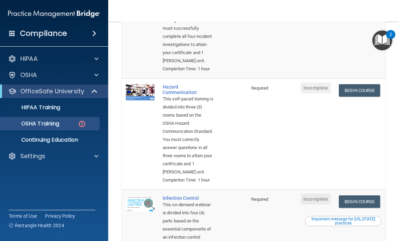
scroll to position [130, 0]
click at [370, 97] on link "Begin Course" at bounding box center [359, 91] width 41 height 13
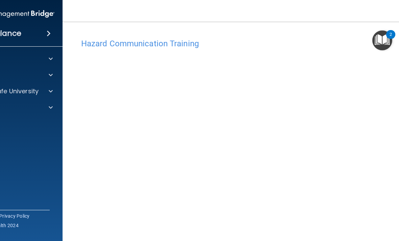
click at [176, 44] on h4 "Hazard Communication Training" at bounding box center [253, 43] width 345 height 9
click at [320, 51] on div "Hazard Communication Training" at bounding box center [253, 43] width 355 height 17
click at [359, 48] on div "Hazard Communication Training" at bounding box center [253, 43] width 355 height 17
click at [353, 50] on div "Hazard Communication Training" at bounding box center [253, 43] width 355 height 17
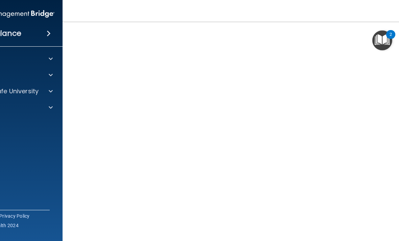
click at [384, 41] on img "Open Resource Center, 2 new notifications" at bounding box center [382, 40] width 20 height 20
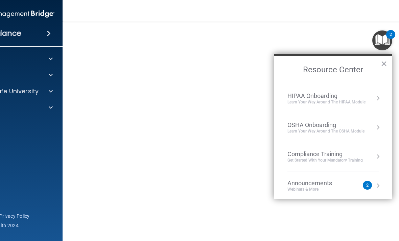
click at [387, 63] on button "×" at bounding box center [384, 63] width 6 height 11
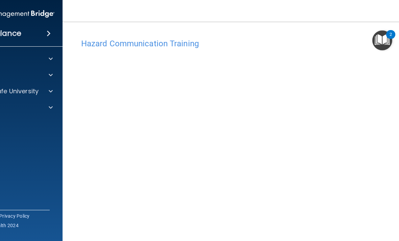
scroll to position [0, 0]
click at [47, 36] on span at bounding box center [49, 33] width 4 height 8
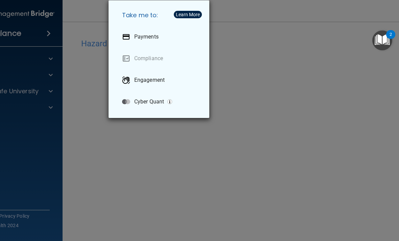
click at [62, 135] on div "Take me to: Payments Compliance Engagement Cyber Quant" at bounding box center [199, 120] width 399 height 241
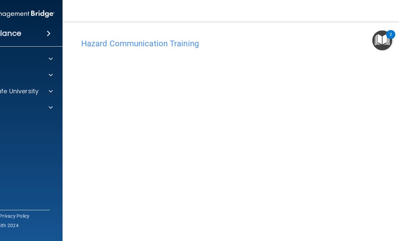
click at [54, 95] on div at bounding box center [49, 91] width 17 height 8
click at [40, 126] on img at bounding box center [36, 124] width 8 height 8
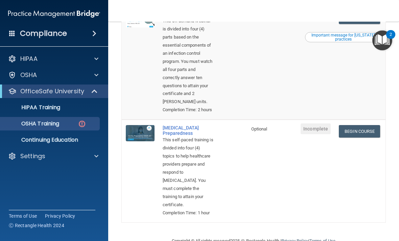
scroll to position [313, 0]
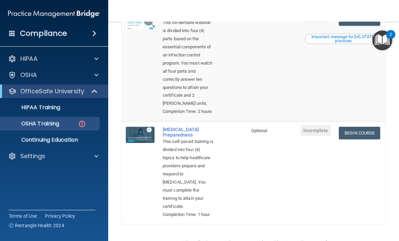
click at [369, 26] on link "Begin Course" at bounding box center [359, 19] width 41 height 13
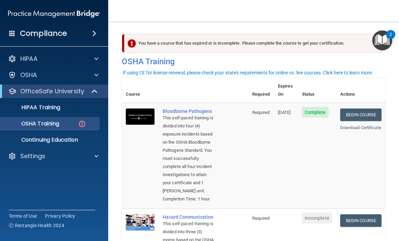
scroll to position [0, 0]
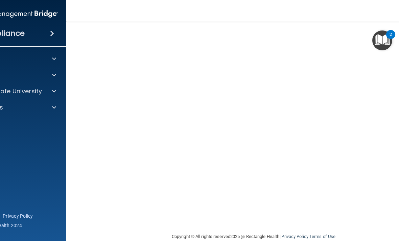
scroll to position [42, 0]
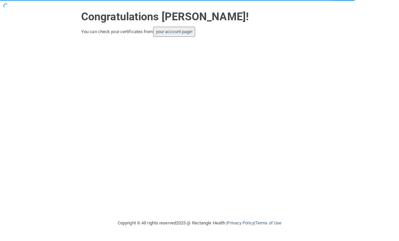
click at [195, 27] on button "your account page!" at bounding box center [174, 32] width 42 height 10
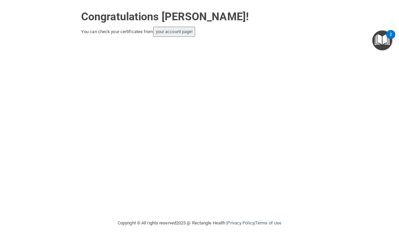
click at [192, 31] on link "your account page!" at bounding box center [174, 31] width 37 height 5
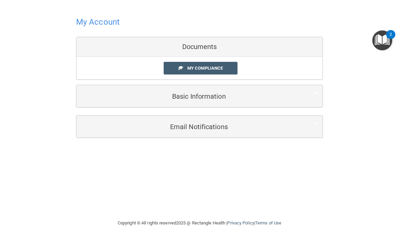
click at [230, 58] on div "My Compliance My Compliance My BAA" at bounding box center [199, 68] width 246 height 23
click at [227, 65] on link "My Compliance" at bounding box center [201, 68] width 74 height 13
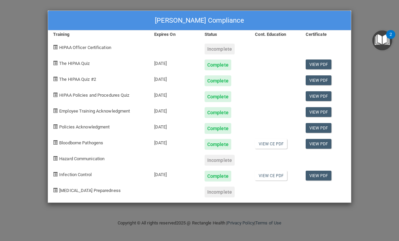
click at [382, 15] on div "[PERSON_NAME] Compliance Training Expires On Status Cont. Education Certificate…" at bounding box center [199, 120] width 399 height 241
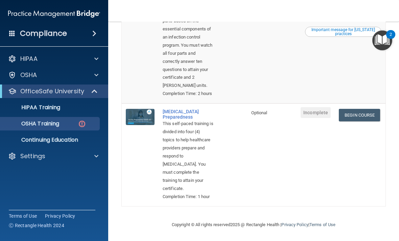
scroll to position [401, 0]
click at [362, 111] on link "Begin Course" at bounding box center [359, 115] width 41 height 13
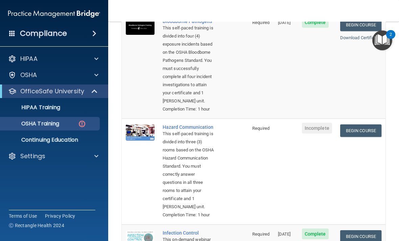
scroll to position [89, 0]
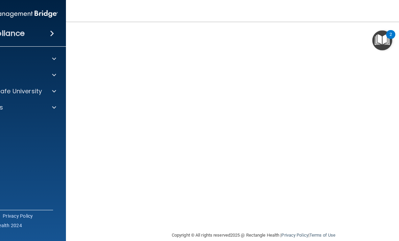
scroll to position [34, 0]
click at [350, 20] on nav "Toggle navigation [PERSON_NAME] [EMAIL_ADDRESS][DOMAIN_NAME] Manage My Enterpri…" at bounding box center [253, 11] width 375 height 22
click at [364, 12] on nav "Toggle navigation [PERSON_NAME] [EMAIL_ADDRESS][DOMAIN_NAME] Manage My Enterpri…" at bounding box center [253, 11] width 375 height 22
click at [344, 14] on nav "Toggle navigation [PERSON_NAME] [EMAIL_ADDRESS][DOMAIN_NAME] Manage My Enterpri…" at bounding box center [253, 11] width 375 height 22
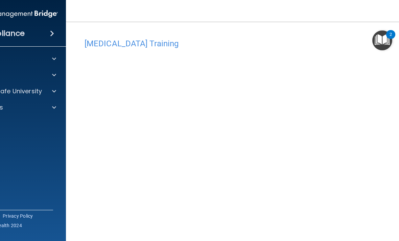
scroll to position [0, 0]
click at [151, 49] on div "[MEDICAL_DATA] Training" at bounding box center [253, 43] width 348 height 17
click at [144, 41] on h4 "[MEDICAL_DATA] Training" at bounding box center [254, 43] width 338 height 9
click at [387, 42] on img "Open Resource Center, 2 new notifications" at bounding box center [382, 40] width 20 height 20
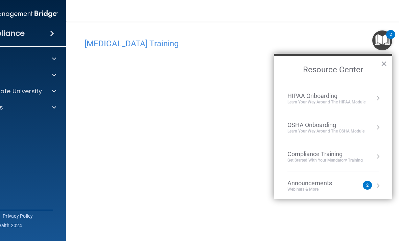
click at [382, 65] on button "×" at bounding box center [384, 63] width 6 height 11
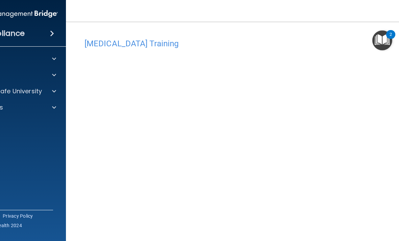
click at [54, 90] on span at bounding box center [54, 91] width 4 height 8
click at [48, 125] on div "OSHA Training" at bounding box center [8, 123] width 92 height 7
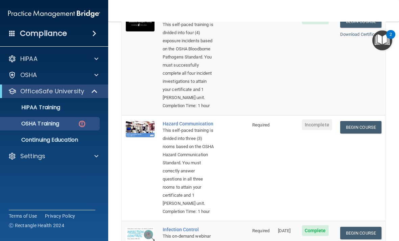
scroll to position [93, 0]
click at [277, 134] on link "Begin Course" at bounding box center [360, 127] width 41 height 13
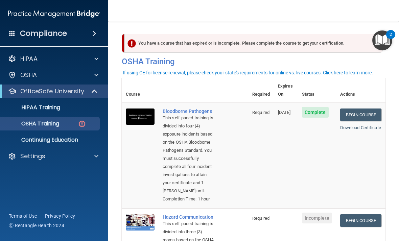
scroll to position [0, 0]
click at [80, 29] on div "Compliance" at bounding box center [54, 33] width 108 height 15
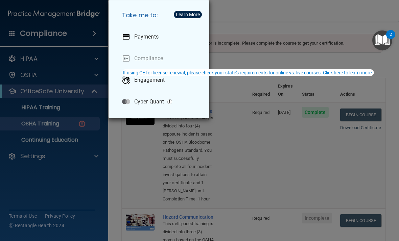
click at [277, 14] on div "Take me to: Payments Compliance Engagement Cyber Quant" at bounding box center [199, 120] width 399 height 241
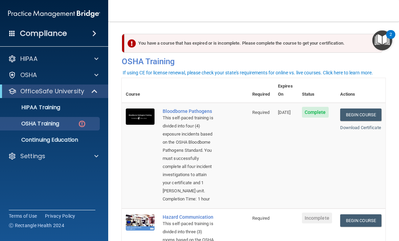
click at [84, 159] on div "Settings" at bounding box center [45, 156] width 84 height 8
click at [51, 190] on p "Sign Out" at bounding box center [50, 188] width 92 height 7
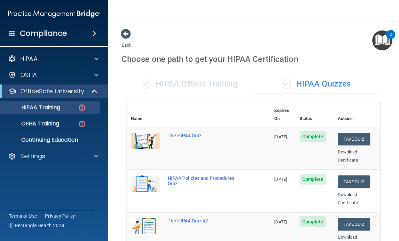
scroll to position [118, 0]
